Goal: Task Accomplishment & Management: Manage account settings

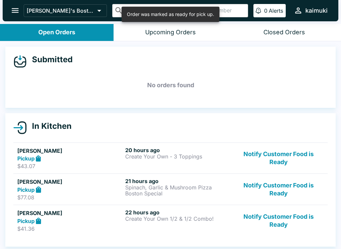
click at [278, 152] on button "Notify Customer Food is Ready" at bounding box center [279, 158] width 90 height 23
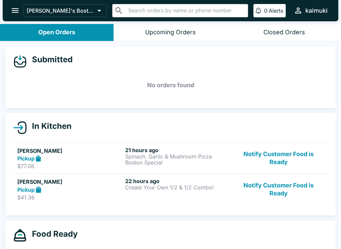
click at [265, 162] on button "Notify Customer Food is Ready" at bounding box center [279, 158] width 90 height 23
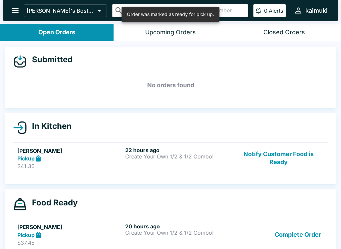
click at [283, 161] on button "Notify Customer Food is Ready" at bounding box center [279, 158] width 90 height 23
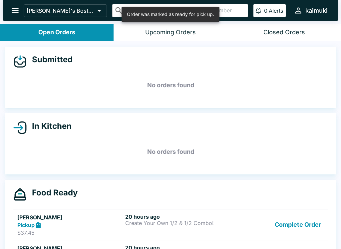
click at [297, 225] on button "Complete Order" at bounding box center [298, 225] width 52 height 23
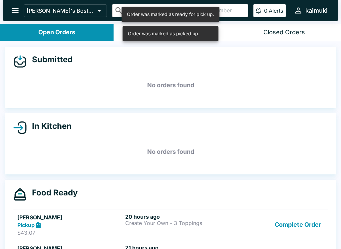
click at [299, 228] on button "Complete Order" at bounding box center [298, 225] width 52 height 23
click at [298, 229] on button "Complete Order" at bounding box center [298, 225] width 52 height 23
click at [299, 227] on button "Complete Order" at bounding box center [298, 225] width 52 height 23
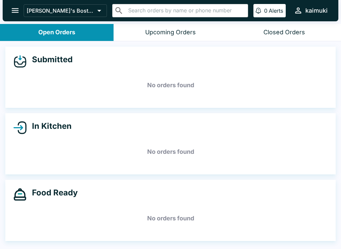
click at [292, 38] on button "Closed Orders" at bounding box center [285, 32] width 114 height 17
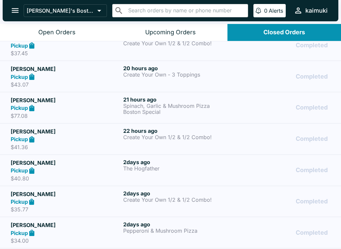
scroll to position [41, 0]
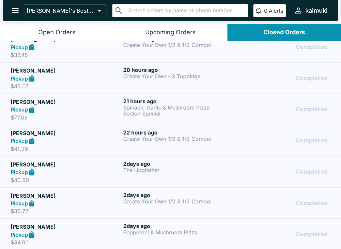
click at [173, 170] on p "The Hogfather" at bounding box center [178, 170] width 110 height 6
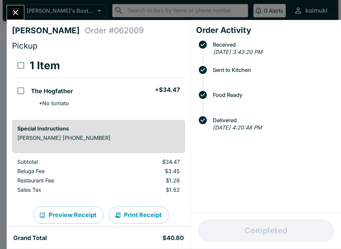
click at [16, 14] on icon "Close" at bounding box center [15, 12] width 9 height 9
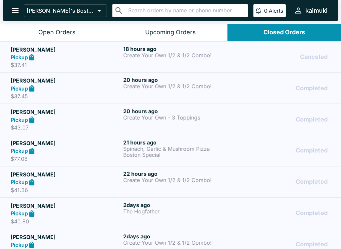
click at [64, 25] on button "Open Orders" at bounding box center [57, 32] width 114 height 17
